Goal: Transaction & Acquisition: Purchase product/service

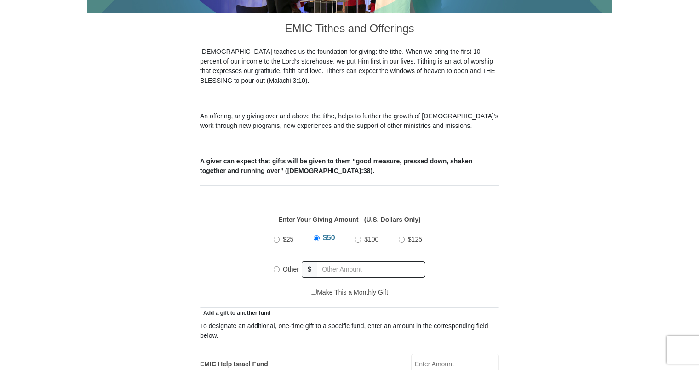
scroll to position [276, 0]
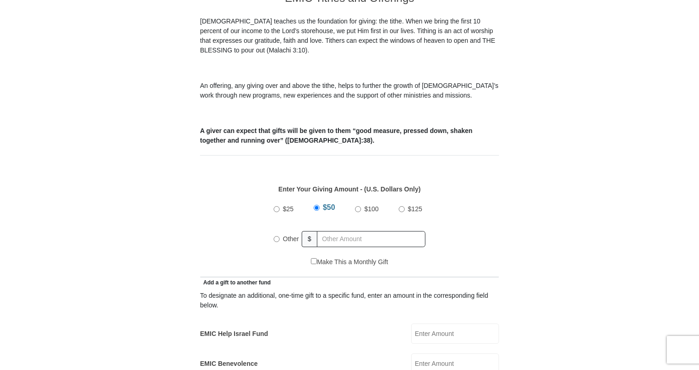
click at [276, 236] on input "Other" at bounding box center [277, 239] width 6 height 6
radio input "true"
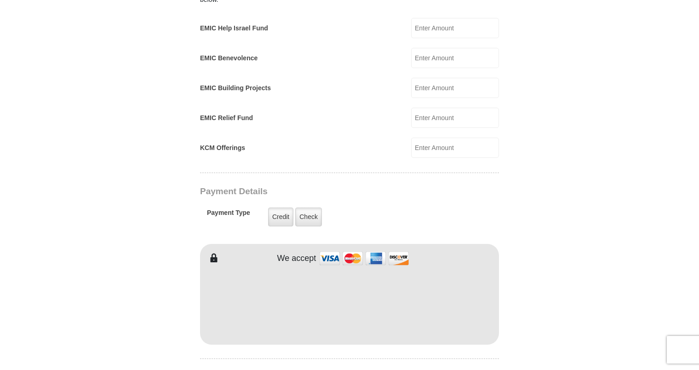
scroll to position [598, 0]
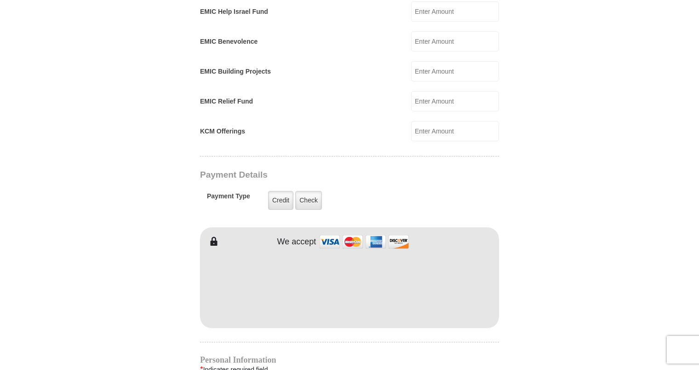
type input "200.00"
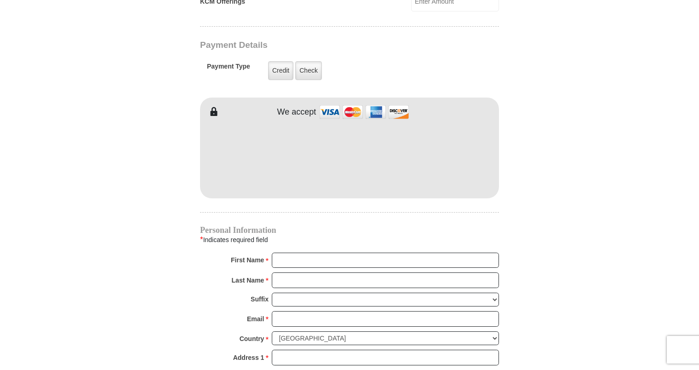
scroll to position [736, 0]
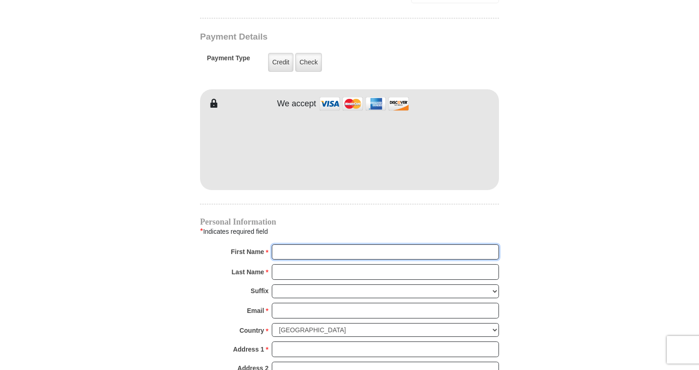
click at [280, 244] on input "First Name *" at bounding box center [385, 252] width 227 height 16
type input "Angelia and Dwight"
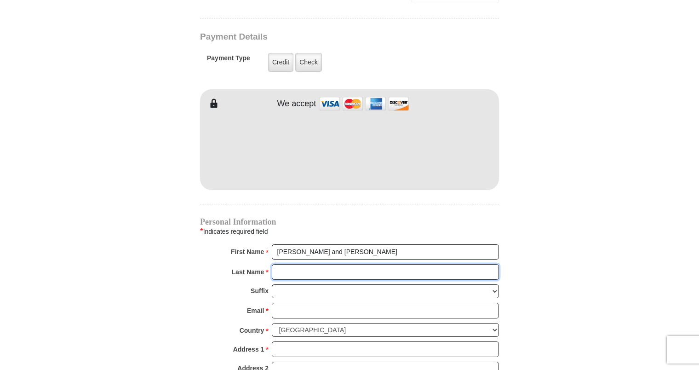
click at [304, 264] on input "Last Name *" at bounding box center [385, 272] width 227 height 16
type input "Fennell"
drag, startPoint x: 70, startPoint y: 276, endPoint x: 106, endPoint y: 281, distance: 35.8
click at [83, 278] on body "Eagle Mountain International Church Online Giving Because of gifts like yours, …" at bounding box center [349, 98] width 699 height 1669
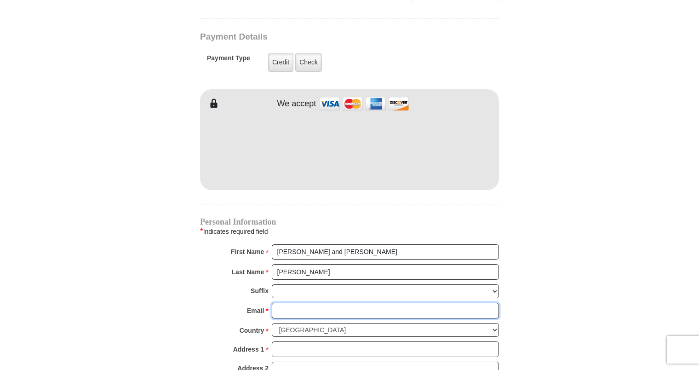
click at [291, 303] on input "Email *" at bounding box center [385, 311] width 227 height 16
type input "dfenn44491@aol.com"
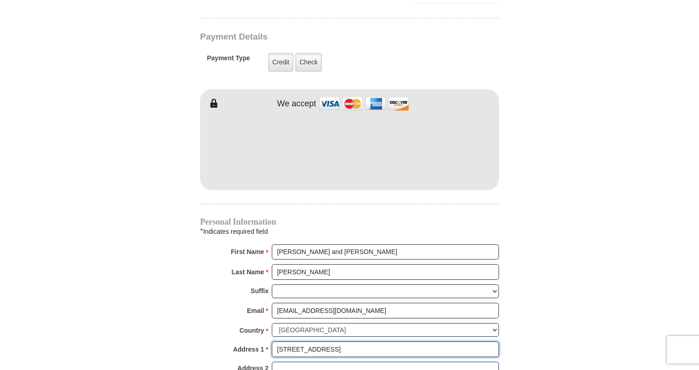
type input "3662 Bentridge Court"
click at [381, 361] on input "Address 2" at bounding box center [385, 369] width 227 height 16
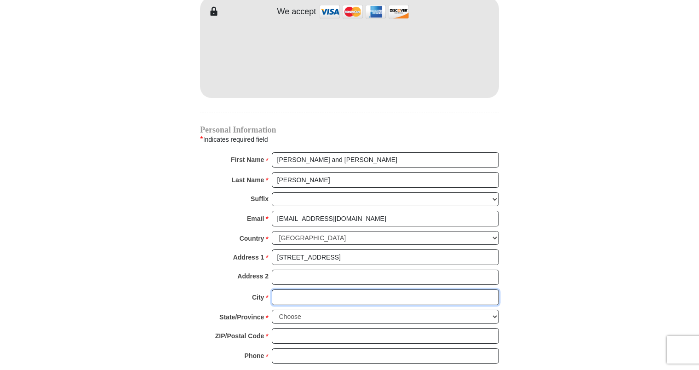
click at [303, 289] on input "City *" at bounding box center [385, 297] width 227 height 16
type input "Tyler"
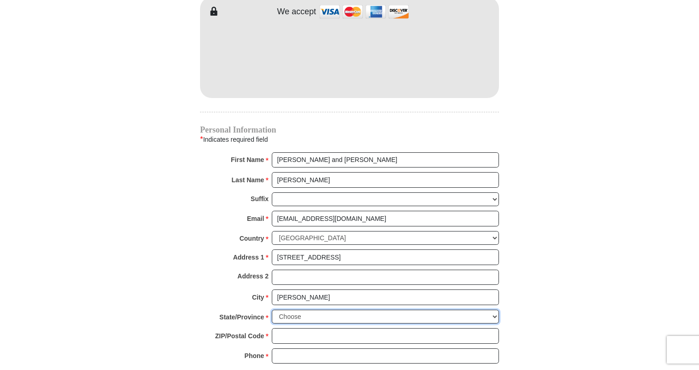
click at [498, 310] on select "Choose Alabama Alaska American Samoa Arizona Arkansas Armed Forces Americas Arm…" at bounding box center [385, 317] width 227 height 14
select select "TX"
click at [272, 310] on select "Choose Alabama Alaska American Samoa Arizona Arkansas Armed Forces Americas Arm…" at bounding box center [385, 317] width 227 height 14
click at [287, 328] on input "ZIP/Postal Code *" at bounding box center [385, 336] width 227 height 16
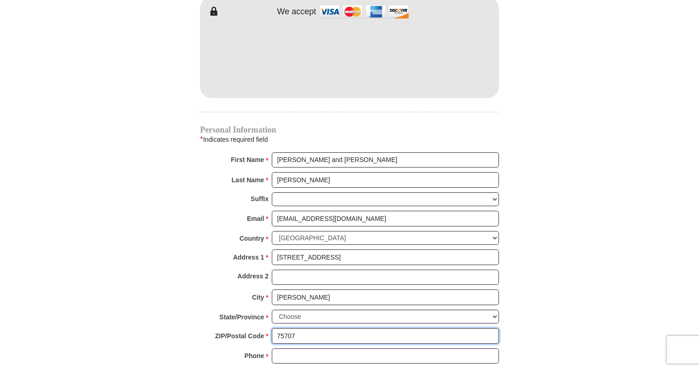
type input "75707"
click at [419, 348] on input "Phone * *" at bounding box center [385, 356] width 227 height 16
click at [288, 348] on input "9035656786" at bounding box center [385, 356] width 227 height 16
click at [301, 348] on input "903-5656786" at bounding box center [385, 356] width 227 height 16
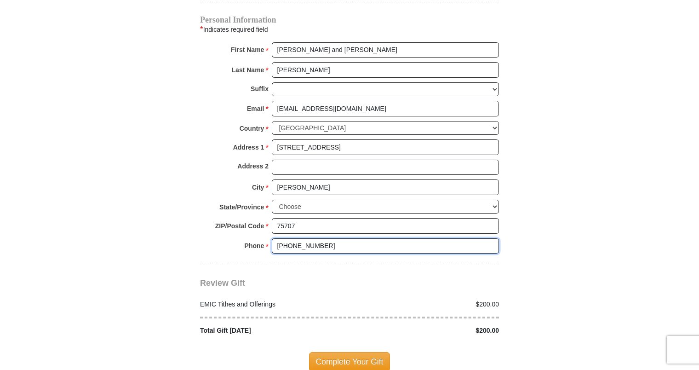
scroll to position [966, 0]
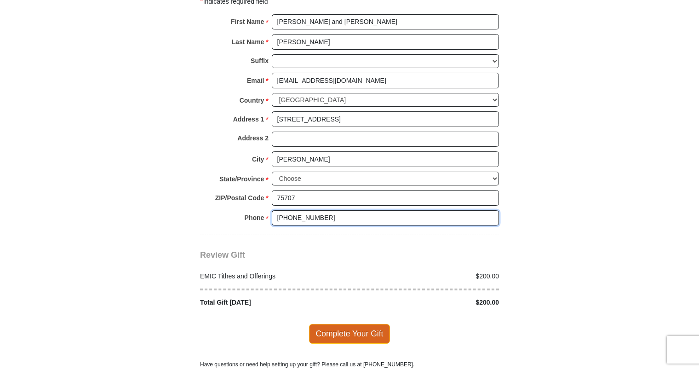
type input "903-565-6786"
click at [346, 324] on span "Complete Your Gift" at bounding box center [349, 333] width 81 height 19
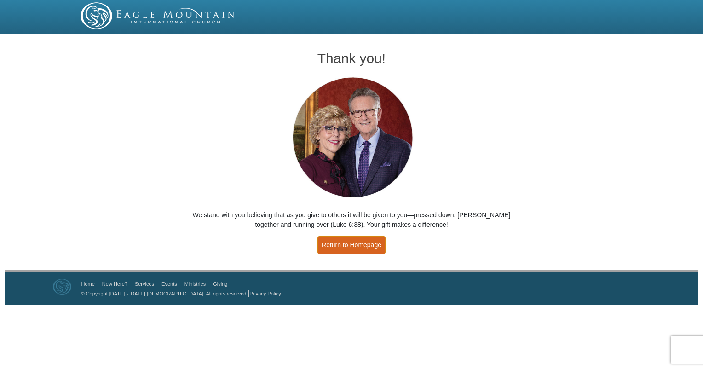
click at [351, 245] on link "Return to Homepage" at bounding box center [351, 245] width 68 height 18
